Goal: Check status: Check status

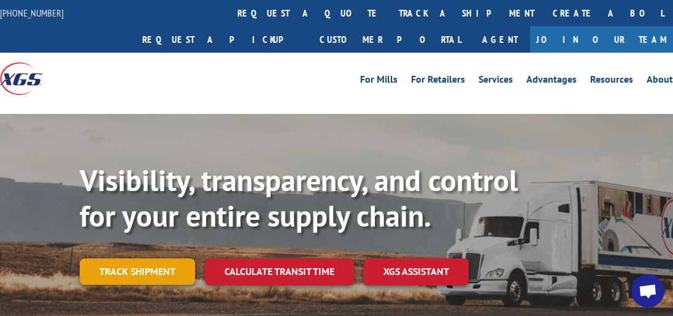
click at [152, 259] on link "Track shipment" at bounding box center [137, 272] width 115 height 26
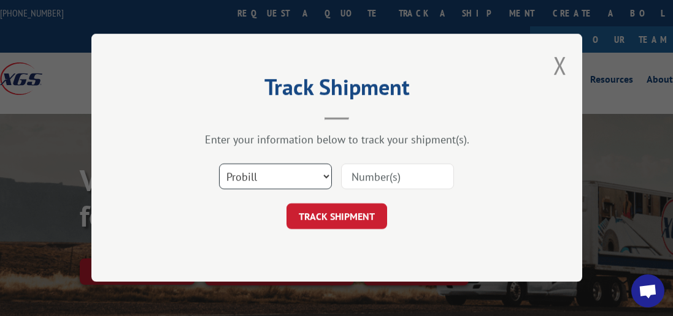
scroll to position [115, 0]
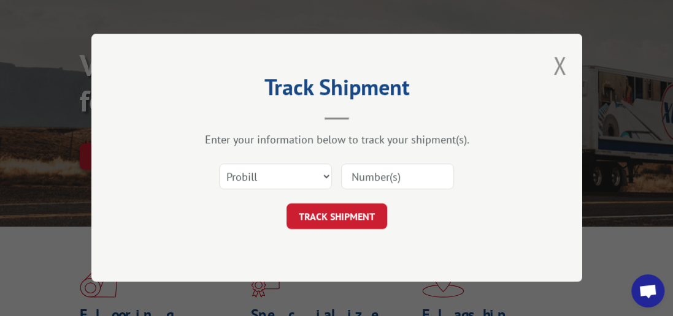
click at [141, 138] on div "Track Shipment Enter your information below to track your shipment(s). Select c…" at bounding box center [336, 158] width 491 height 248
click at [328, 174] on select "Select category... Probill BOL PO" at bounding box center [275, 177] width 113 height 26
select select "bol"
click at [219, 164] on select "Select category... Probill BOL PO" at bounding box center [275, 177] width 113 height 26
click at [377, 174] on input at bounding box center [397, 177] width 113 height 26
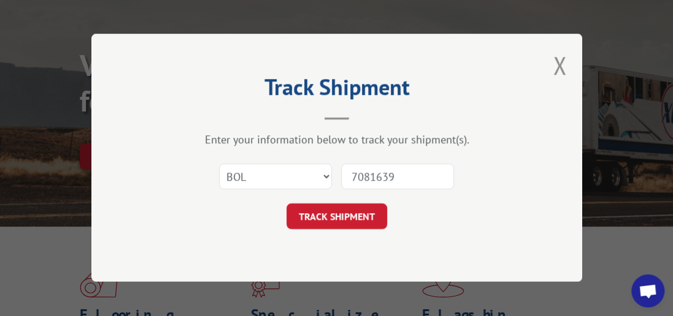
type input "7081639"
click at [309, 214] on button "TRACK SHIPMENT" at bounding box center [336, 217] width 101 height 26
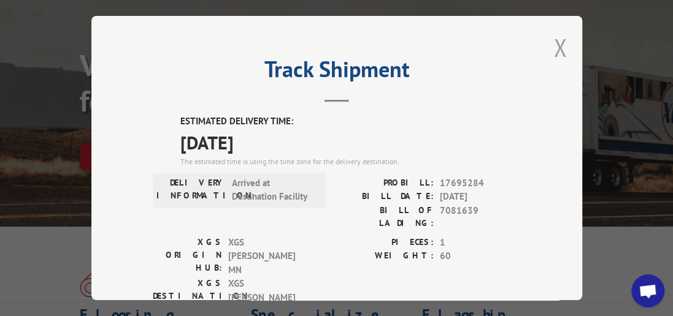
click at [553, 39] on button "Close modal" at bounding box center [559, 47] width 13 height 33
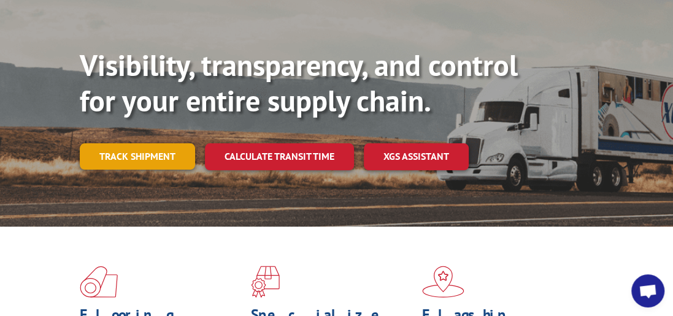
click at [156, 144] on link "Track shipment" at bounding box center [137, 157] width 115 height 26
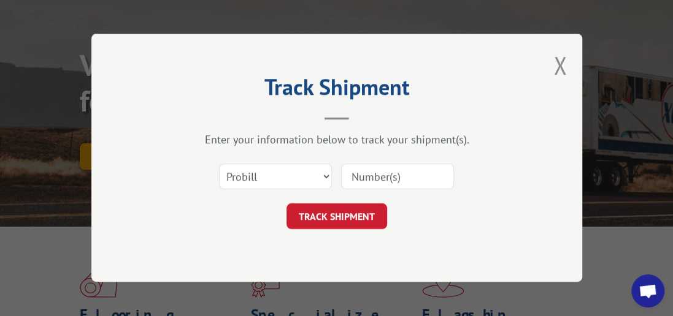
scroll to position [0, 0]
drag, startPoint x: 324, startPoint y: 173, endPoint x: 296, endPoint y: 182, distance: 30.1
click at [324, 174] on select "Select category... Probill BOL PO" at bounding box center [275, 177] width 113 height 26
select select "bol"
click at [219, 164] on select "Select category... Probill BOL PO" at bounding box center [275, 177] width 113 height 26
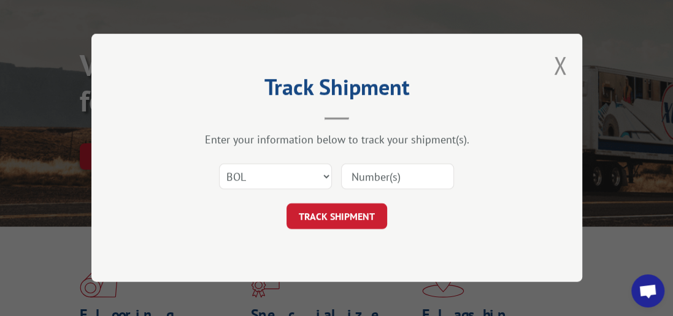
click at [358, 180] on input at bounding box center [397, 177] width 113 height 26
type input "7081667"
click at [359, 213] on button "TRACK SHIPMENT" at bounding box center [336, 217] width 101 height 26
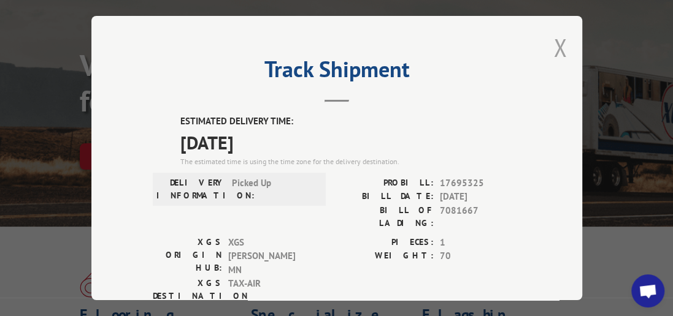
click at [559, 47] on button "Close modal" at bounding box center [559, 47] width 13 height 33
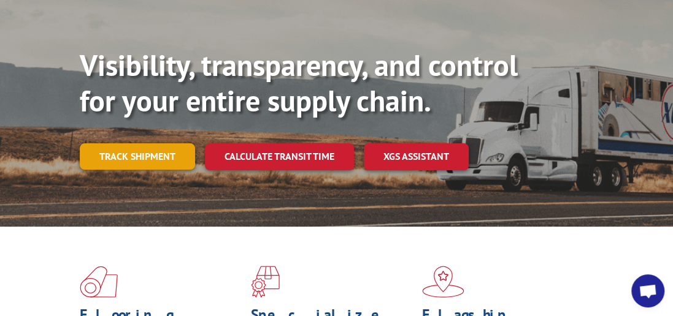
click at [163, 144] on link "Track shipment" at bounding box center [137, 157] width 115 height 26
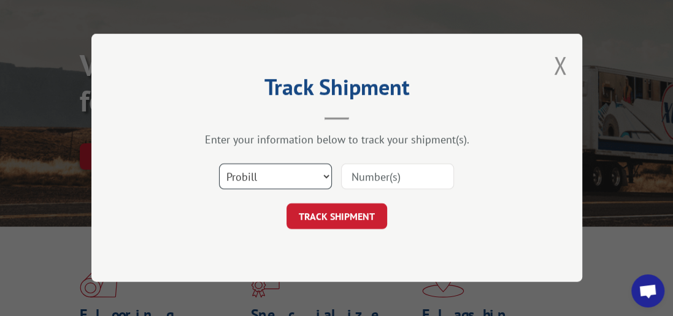
click at [328, 177] on select "Select category... Probill BOL PO" at bounding box center [275, 177] width 113 height 26
select select "bol"
click at [219, 164] on select "Select category... Probill BOL PO" at bounding box center [275, 177] width 113 height 26
click at [383, 179] on input at bounding box center [397, 177] width 113 height 26
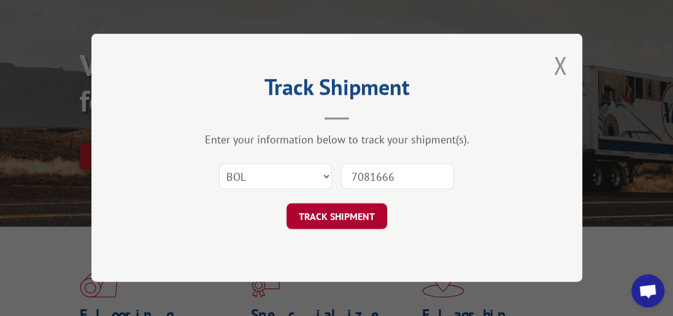
type input "7081666"
click at [366, 212] on button "TRACK SHIPMENT" at bounding box center [336, 217] width 101 height 26
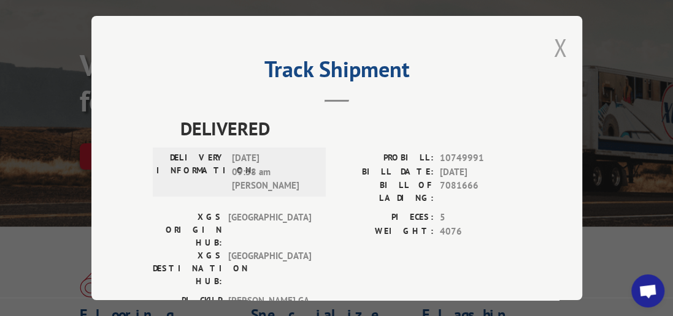
drag, startPoint x: 556, startPoint y: 40, endPoint x: 515, endPoint y: 134, distance: 102.2
click at [556, 40] on button "Close modal" at bounding box center [559, 47] width 13 height 33
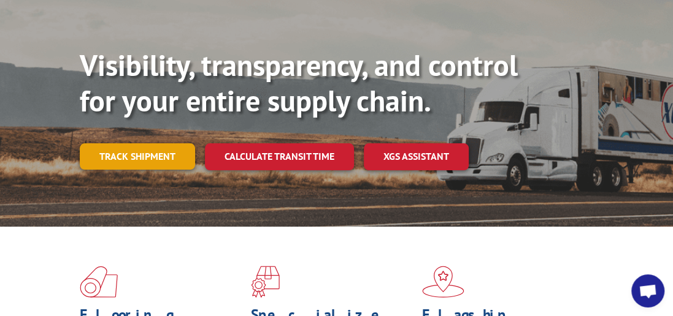
click at [135, 144] on link "Track shipment" at bounding box center [137, 157] width 115 height 26
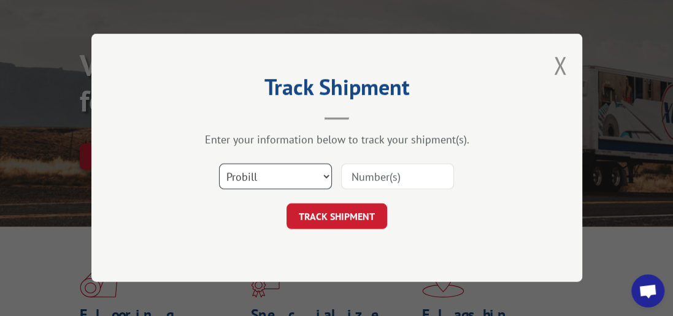
click at [323, 176] on select "Select category... Probill BOL PO" at bounding box center [275, 177] width 113 height 26
select select "bol"
click at [219, 164] on select "Select category... Probill BOL PO" at bounding box center [275, 177] width 113 height 26
click at [369, 185] on input at bounding box center [397, 177] width 113 height 26
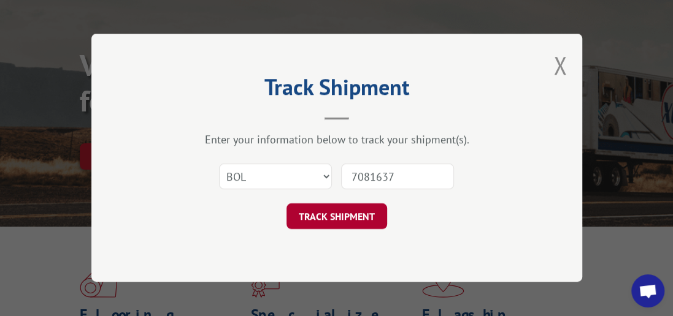
type input "7081637"
click at [365, 211] on button "TRACK SHIPMENT" at bounding box center [336, 217] width 101 height 26
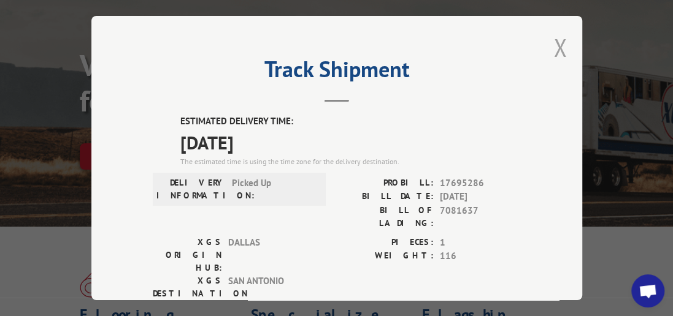
click at [553, 42] on button "Close modal" at bounding box center [559, 47] width 13 height 33
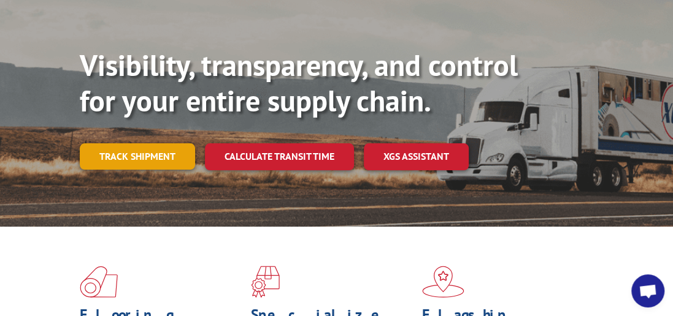
click at [139, 144] on link "Track shipment" at bounding box center [137, 157] width 115 height 26
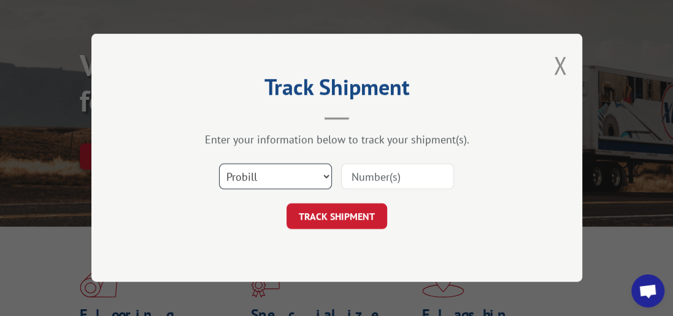
click at [326, 175] on select "Select category... Probill BOL PO" at bounding box center [275, 177] width 113 height 26
select select "bol"
click at [219, 164] on select "Select category... Probill BOL PO" at bounding box center [275, 177] width 113 height 26
click at [375, 177] on input at bounding box center [397, 177] width 113 height 26
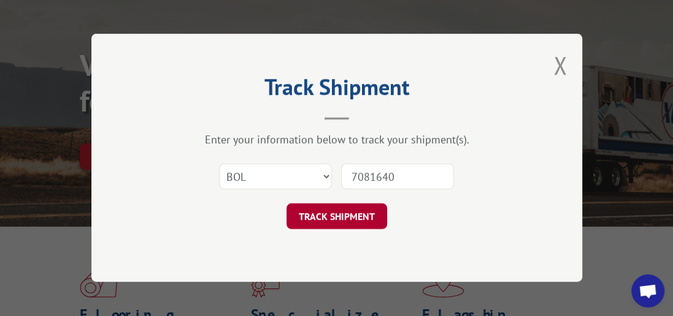
type input "7081640"
click at [305, 214] on button "TRACK SHIPMENT" at bounding box center [336, 217] width 101 height 26
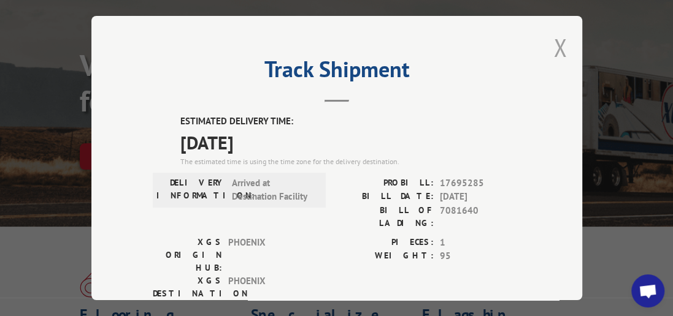
click at [553, 49] on button "Close modal" at bounding box center [559, 47] width 13 height 33
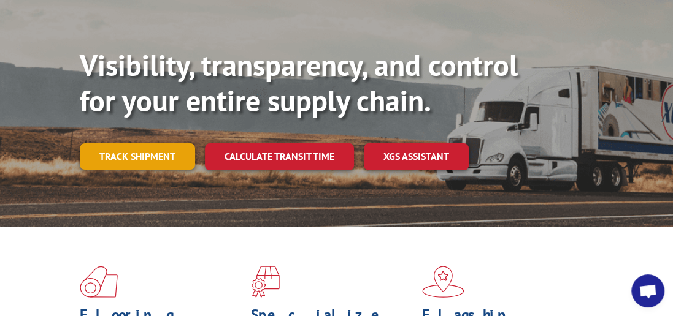
click at [159, 144] on link "Track shipment" at bounding box center [137, 157] width 115 height 26
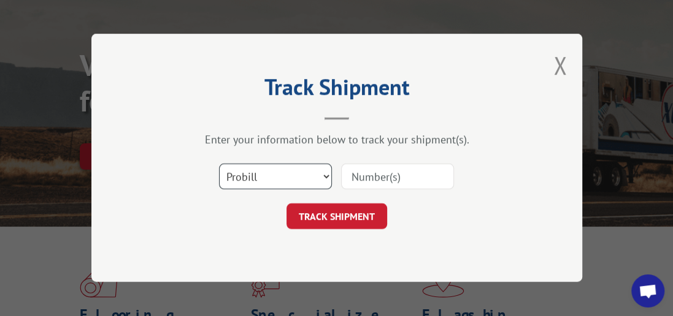
drag, startPoint x: 328, startPoint y: 175, endPoint x: 279, endPoint y: 182, distance: 49.5
click at [327, 175] on select "Select category... Probill BOL PO" at bounding box center [275, 177] width 113 height 26
select select "bol"
click at [219, 164] on select "Select category... Probill BOL PO" at bounding box center [275, 177] width 113 height 26
click at [381, 167] on input at bounding box center [397, 177] width 113 height 26
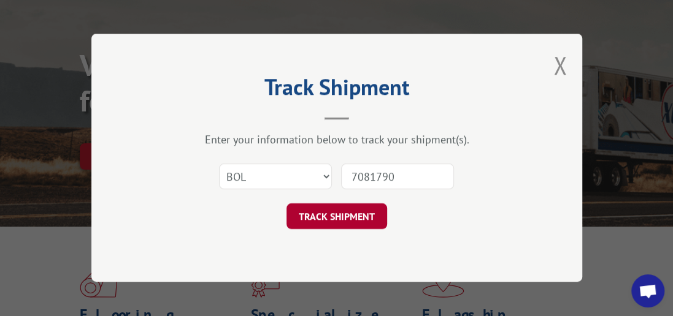
type input "7081790"
click at [341, 218] on button "TRACK SHIPMENT" at bounding box center [336, 217] width 101 height 26
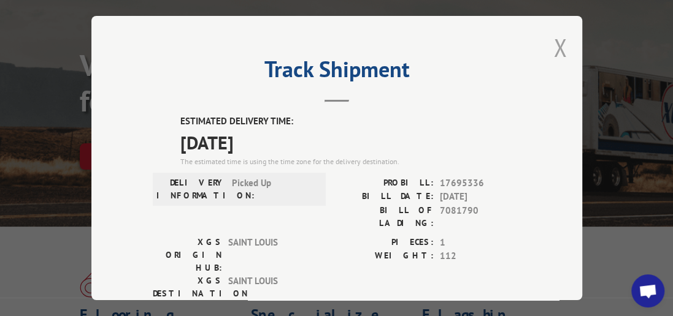
click at [554, 45] on button "Close modal" at bounding box center [559, 47] width 13 height 33
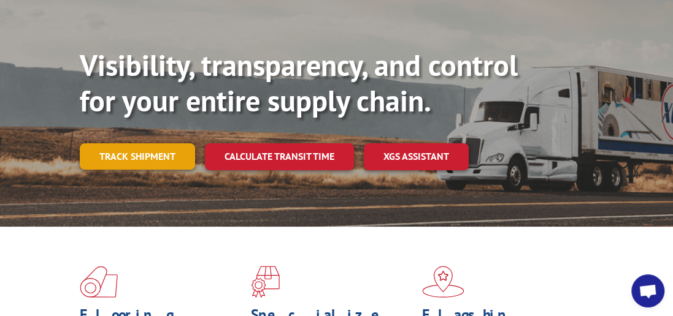
click at [150, 144] on link "Track shipment" at bounding box center [137, 157] width 115 height 26
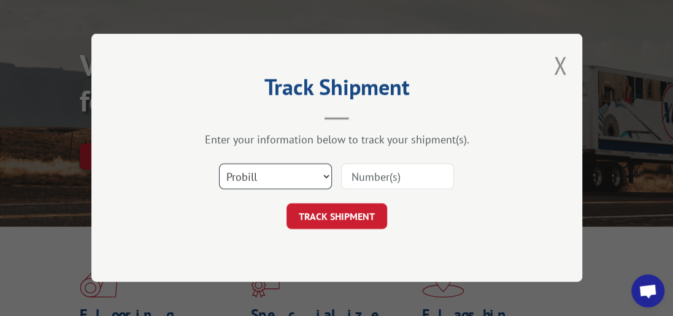
click at [326, 172] on select "Select category... Probill BOL PO" at bounding box center [275, 177] width 113 height 26
select select "bol"
click at [219, 164] on select "Select category... Probill BOL PO" at bounding box center [275, 177] width 113 height 26
click at [396, 177] on input at bounding box center [397, 177] width 113 height 26
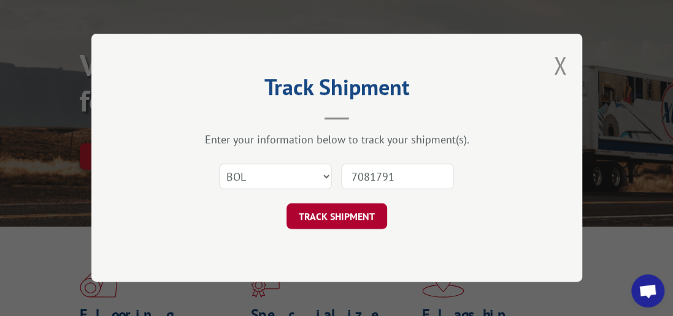
type input "7081791"
click at [315, 220] on button "TRACK SHIPMENT" at bounding box center [336, 217] width 101 height 26
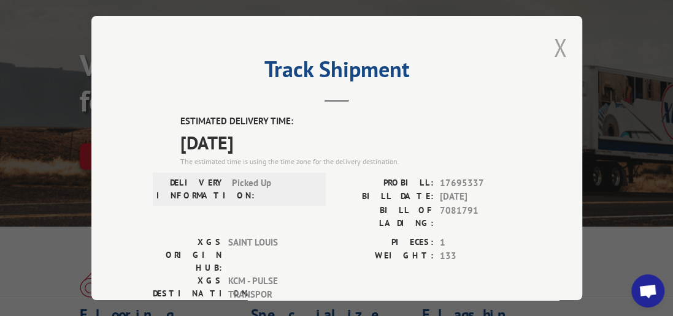
click at [557, 42] on button "Close modal" at bounding box center [559, 47] width 13 height 33
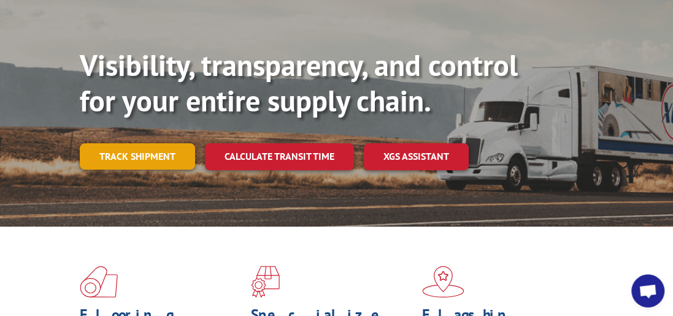
click at [105, 144] on link "Track shipment" at bounding box center [137, 157] width 115 height 26
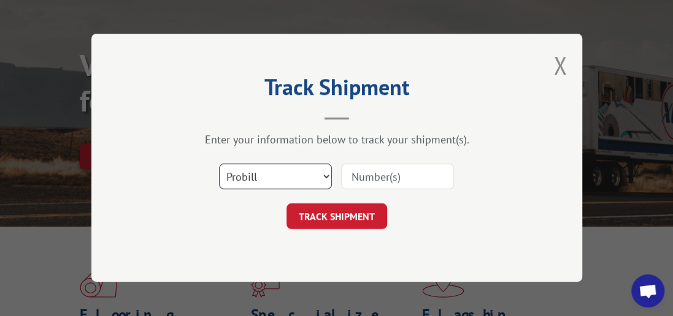
click at [326, 174] on select "Select category... Probill BOL PO" at bounding box center [275, 177] width 113 height 26
select select "bol"
click at [219, 164] on select "Select category... Probill BOL PO" at bounding box center [275, 177] width 113 height 26
click at [396, 180] on input at bounding box center [397, 177] width 113 height 26
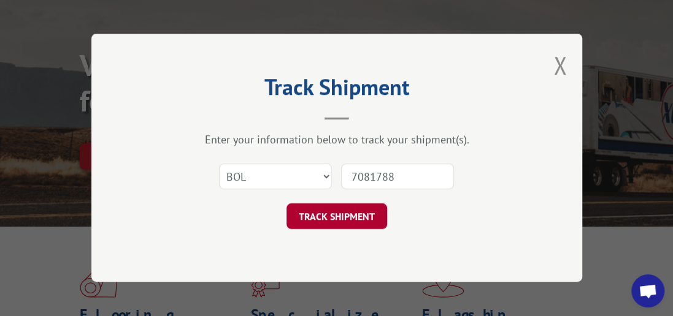
type input "7081788"
click at [355, 211] on button "TRACK SHIPMENT" at bounding box center [336, 217] width 101 height 26
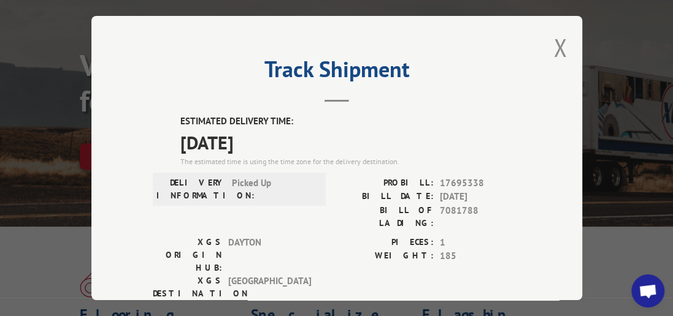
drag, startPoint x: 562, startPoint y: 46, endPoint x: 528, endPoint y: 88, distance: 54.0
click at [562, 46] on div "Track Shipment ESTIMATED DELIVERY TIME: [DATE] The estimated time is using the …" at bounding box center [336, 158] width 491 height 285
click at [553, 42] on button "Close modal" at bounding box center [559, 47] width 13 height 33
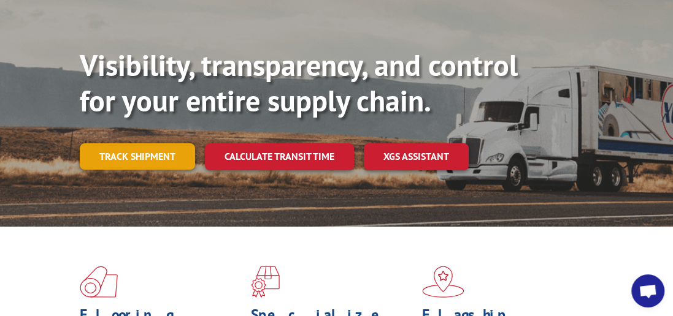
click at [129, 144] on link "Track shipment" at bounding box center [137, 157] width 115 height 26
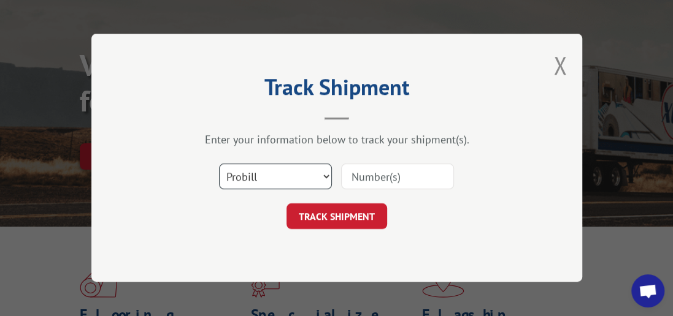
click at [327, 176] on select "Select category... Probill BOL PO" at bounding box center [275, 177] width 113 height 26
select select "bol"
click at [219, 164] on select "Select category... Probill BOL PO" at bounding box center [275, 177] width 113 height 26
click at [371, 175] on input at bounding box center [397, 177] width 113 height 26
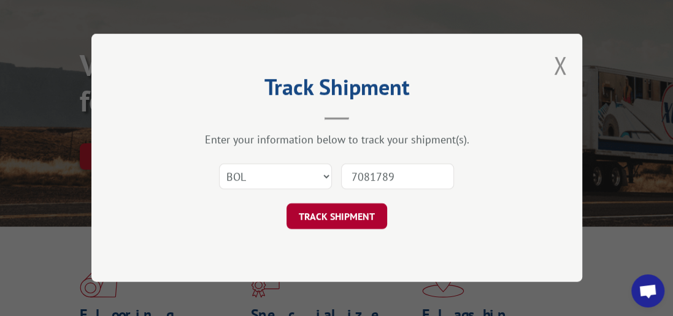
type input "7081789"
click at [297, 225] on button "TRACK SHIPMENT" at bounding box center [336, 217] width 101 height 26
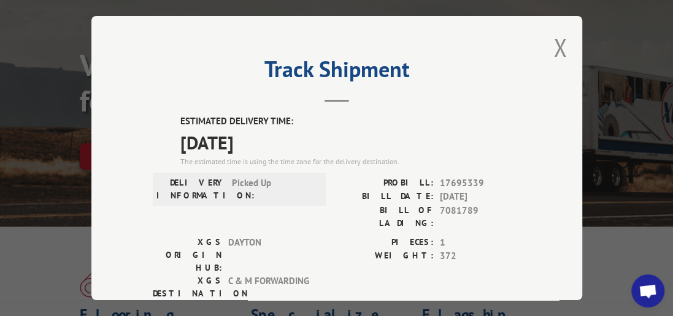
drag, startPoint x: 551, startPoint y: 40, endPoint x: 553, endPoint y: 46, distance: 6.4
click at [553, 42] on button "Close modal" at bounding box center [559, 47] width 13 height 33
